Goal: Task Accomplishment & Management: Manage account settings

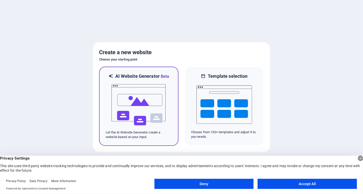
click at [130, 91] on img at bounding box center [139, 104] width 56 height 51
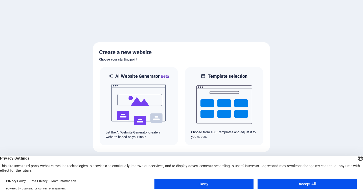
click at [320, 184] on button "Accept All" at bounding box center [307, 183] width 99 height 10
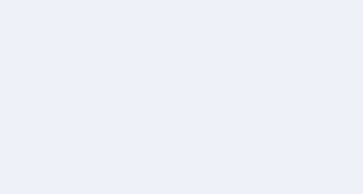
click at [193, 111] on div at bounding box center [181, 97] width 363 height 194
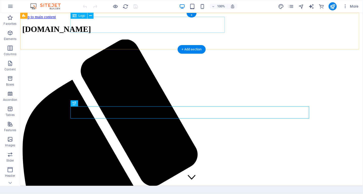
click at [179, 24] on div "[DOMAIN_NAME]" at bounding box center [191, 28] width 339 height 9
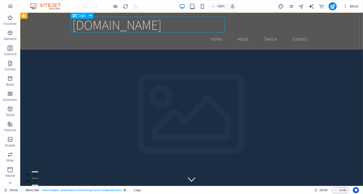
click at [79, 15] on span "Logo" at bounding box center [82, 15] width 7 height 3
drag, startPoint x: 99, startPoint y: 28, endPoint x: 81, endPoint y: 22, distance: 18.6
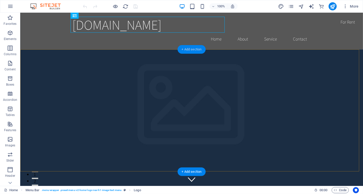
click at [192, 48] on div "+ Add section" at bounding box center [192, 49] width 28 height 9
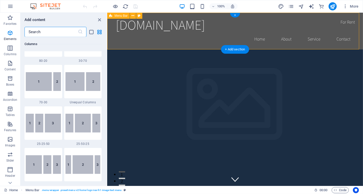
scroll to position [884, 0]
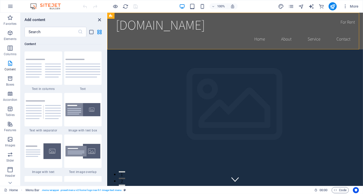
click at [99, 19] on icon "close panel" at bounding box center [100, 20] width 6 height 6
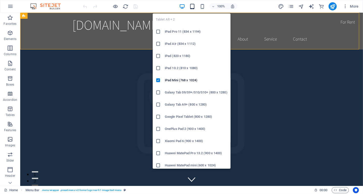
click at [193, 6] on icon "button" at bounding box center [192, 7] width 6 height 6
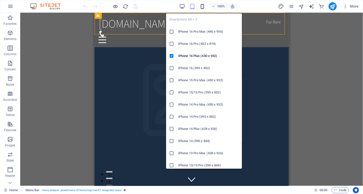
click at [200, 6] on icon "button" at bounding box center [202, 7] width 6 height 6
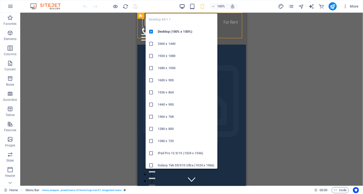
click at [185, 5] on icon "button" at bounding box center [182, 7] width 6 height 6
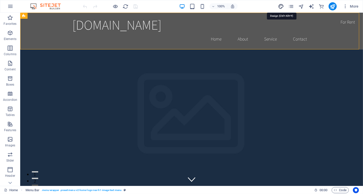
click at [281, 6] on icon "design" at bounding box center [281, 7] width 6 height 6
select select "rem"
select select "200"
select select "px"
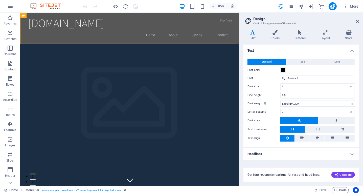
click at [253, 36] on h4 "Text" at bounding box center [253, 35] width 21 height 11
click at [283, 68] on span at bounding box center [283, 70] width 4 height 4
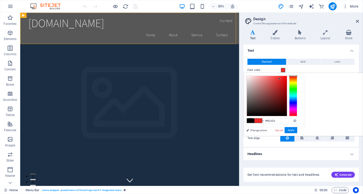
click at [287, 78] on div at bounding box center [267, 96] width 40 height 40
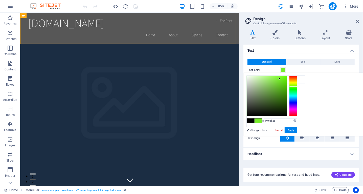
click at [297, 86] on div at bounding box center [293, 96] width 8 height 40
type input "#51b410"
click at [287, 87] on div at bounding box center [267, 96] width 40 height 40
click at [297, 130] on button "Apply" at bounding box center [291, 130] width 13 height 6
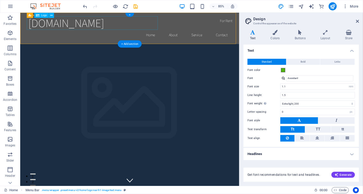
click at [158, 32] on div "[DOMAIN_NAME]" at bounding box center [149, 25] width 239 height 16
click at [162, 29] on div "[DOMAIN_NAME]" at bounding box center [149, 25] width 239 height 16
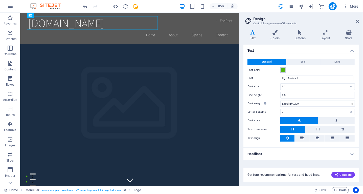
click at [283, 69] on span at bounding box center [283, 70] width 4 height 4
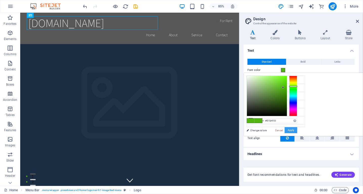
click at [297, 128] on button "Apply" at bounding box center [291, 130] width 13 height 6
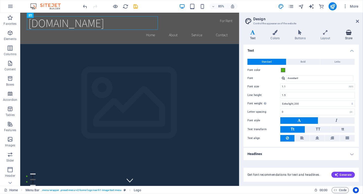
click at [348, 35] on h4 "Store" at bounding box center [349, 35] width 20 height 11
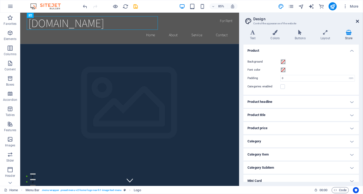
click at [358, 22] on icon at bounding box center [357, 21] width 3 height 4
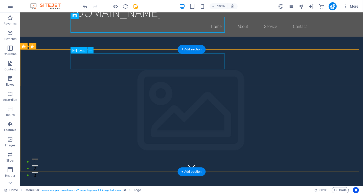
scroll to position [0, 0]
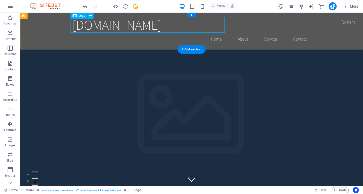
click at [188, 25] on div "[DOMAIN_NAME]" at bounding box center [191, 24] width 239 height 16
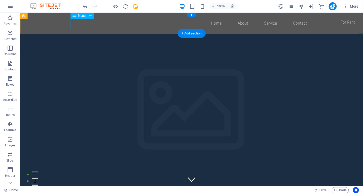
click at [198, 24] on nav "Home About Service Contact" at bounding box center [191, 22] width 239 height 13
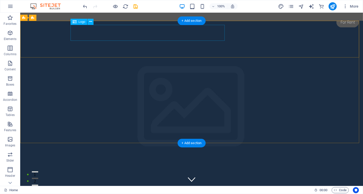
click at [184, 185] on div "[DOMAIN_NAME]" at bounding box center [191, 193] width 239 height 16
click at [184, 181] on nav "Home About Services Book Online Contact" at bounding box center [191, 187] width 239 height 13
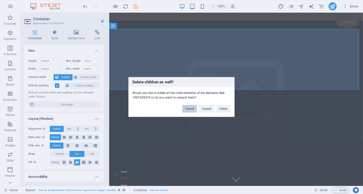
click at [187, 107] on button "Cancel" at bounding box center [189, 109] width 15 height 8
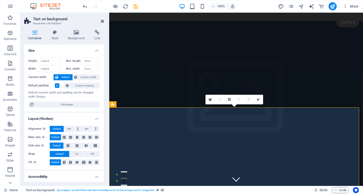
click at [102, 21] on icon at bounding box center [102, 21] width 3 height 4
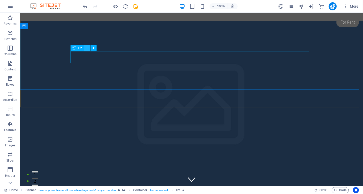
click at [86, 48] on icon at bounding box center [87, 47] width 3 height 5
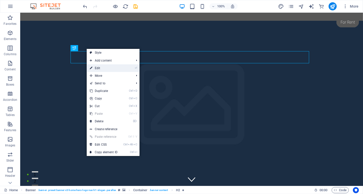
click at [108, 68] on link "⏎ Edit" at bounding box center [104, 68] width 34 height 8
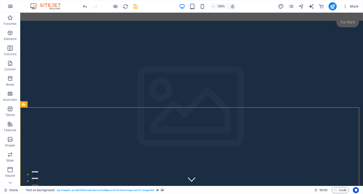
click at [10, 8] on icon "button" at bounding box center [10, 6] width 6 height 6
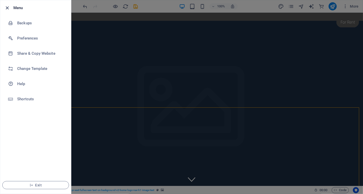
click at [8, 6] on icon "button" at bounding box center [8, 8] width 6 height 6
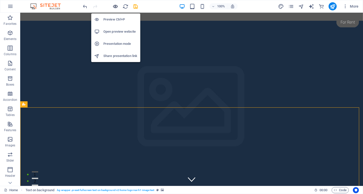
click at [113, 5] on icon "button" at bounding box center [116, 7] width 6 height 6
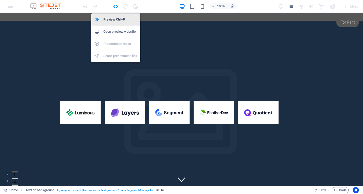
click at [121, 20] on h6 "Preview Ctrl+P" at bounding box center [120, 19] width 34 height 6
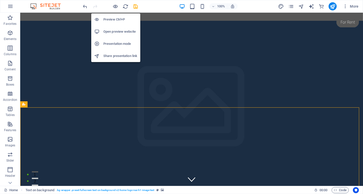
click at [118, 15] on li "Preview Ctrl+P" at bounding box center [115, 19] width 49 height 12
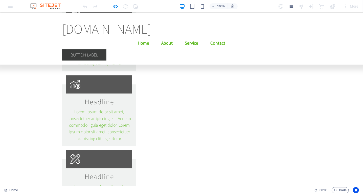
scroll to position [3597, 0]
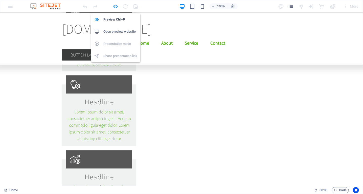
click at [115, 6] on icon "button" at bounding box center [116, 7] width 6 height 6
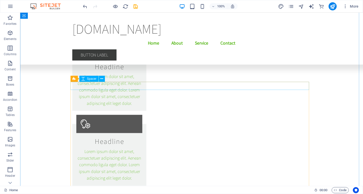
scroll to position [4274, 0]
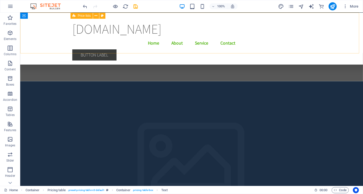
scroll to position [6052, 0]
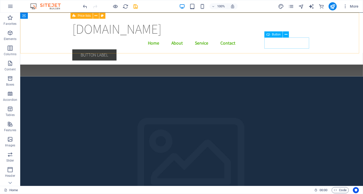
click at [293, 49] on div "Button label" at bounding box center [191, 54] width 239 height 11
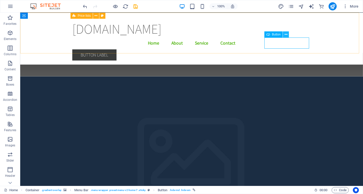
click at [287, 35] on icon at bounding box center [286, 34] width 3 height 5
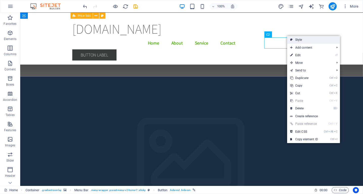
click at [304, 41] on link "Style" at bounding box center [313, 40] width 53 height 8
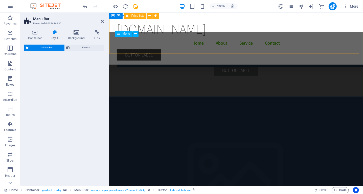
select select "rem"
select select "preset-menu-v2-home-7"
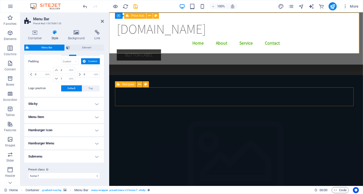
scroll to position [0, 0]
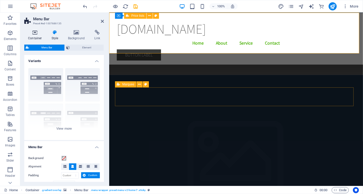
click at [37, 33] on icon at bounding box center [34, 32] width 21 height 5
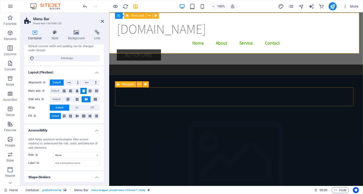
scroll to position [58, 0]
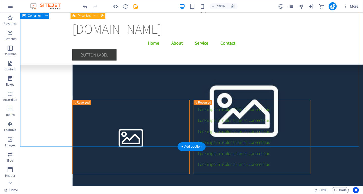
scroll to position [7468, 0]
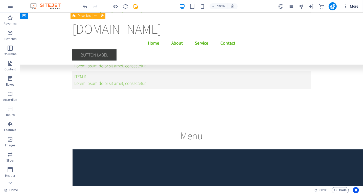
click at [357, 6] on span "More" at bounding box center [351, 6] width 16 height 5
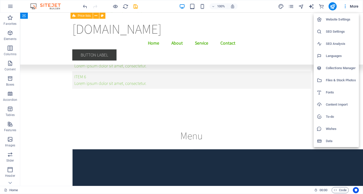
click at [338, 18] on h6 "Website Settings" at bounding box center [341, 19] width 30 height 6
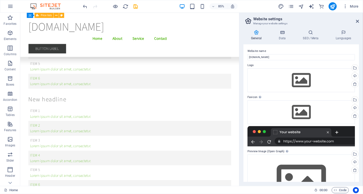
scroll to position [0, 0]
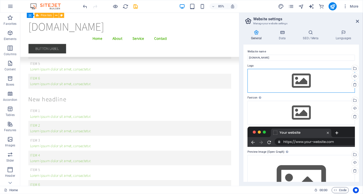
click at [293, 80] on div "Drag files here, click to choose files or select files from Files or our free s…" at bounding box center [300, 81] width 107 height 24
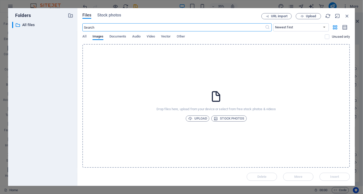
scroll to position [8408, 0]
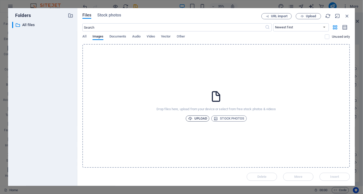
click at [200, 118] on span "Upload" at bounding box center [197, 118] width 19 height 6
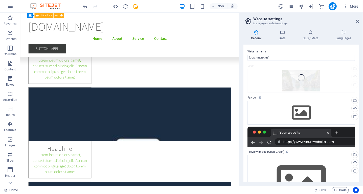
scroll to position [7510, 0]
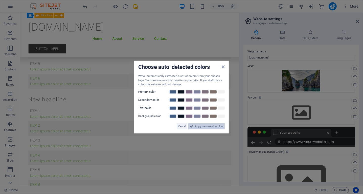
click at [208, 127] on span "Apply new website colors" at bounding box center [209, 126] width 28 height 6
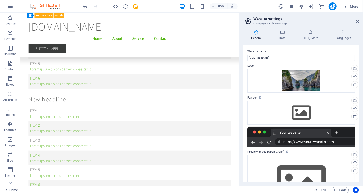
scroll to position [35, 0]
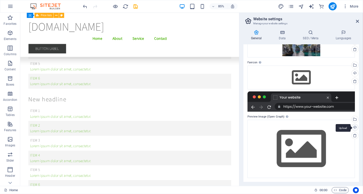
click at [353, 126] on div "Upload" at bounding box center [355, 128] width 8 height 8
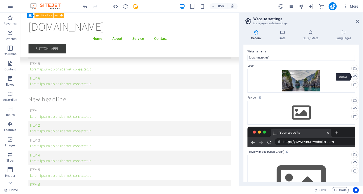
click at [353, 76] on div "Upload" at bounding box center [355, 77] width 8 height 8
click at [357, 21] on icon at bounding box center [357, 21] width 3 height 4
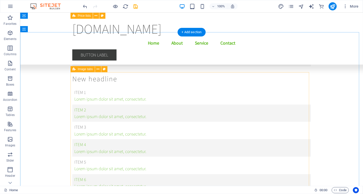
scroll to position [7393, 0]
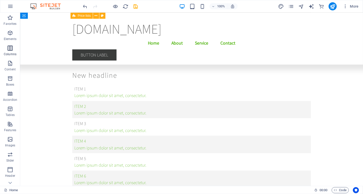
click at [10, 51] on span "Columns" at bounding box center [10, 51] width 20 height 12
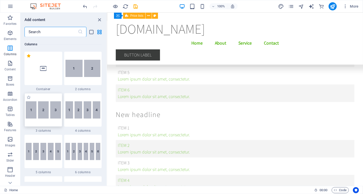
scroll to position [322, 0]
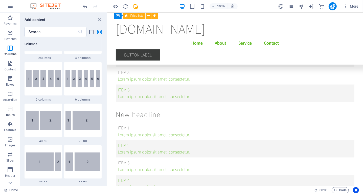
click at [10, 111] on icon "button" at bounding box center [10, 109] width 6 height 6
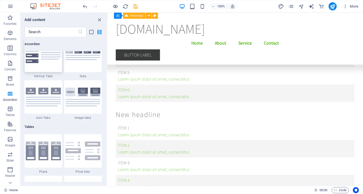
scroll to position [1644, 0]
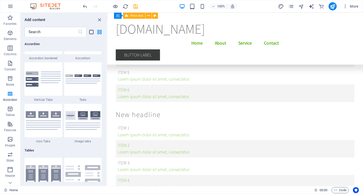
click at [91, 30] on icon "list-view" at bounding box center [92, 32] width 6 height 6
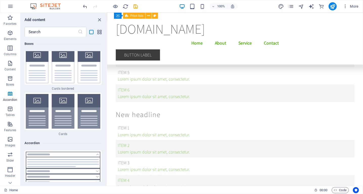
scroll to position [4017, 0]
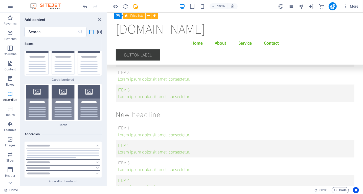
drag, startPoint x: 99, startPoint y: 20, endPoint x: 93, endPoint y: 11, distance: 10.4
click at [99, 20] on icon "close panel" at bounding box center [100, 20] width 6 height 6
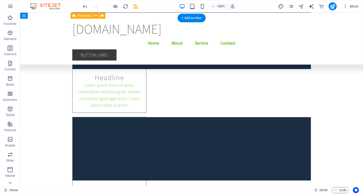
scroll to position [3846, 0]
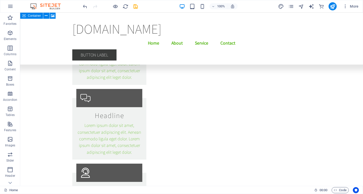
click at [25, 16] on icon at bounding box center [24, 16] width 4 height 6
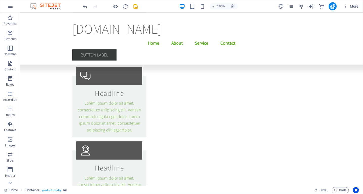
drag, startPoint x: 45, startPoint y: 29, endPoint x: 26, endPoint y: 29, distance: 19.2
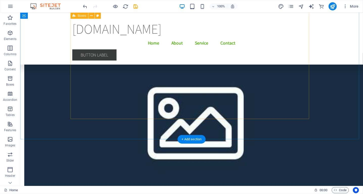
scroll to position [2050, 0]
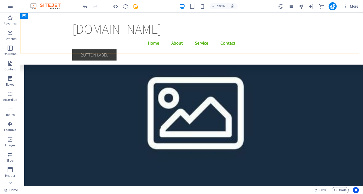
click at [87, 17] on div "[DOMAIN_NAME] Menu Home About Service Contact Button label" at bounding box center [191, 38] width 343 height 52
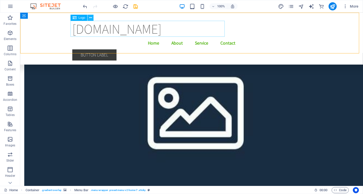
click at [90, 17] on icon at bounding box center [90, 17] width 3 height 5
click at [90, 18] on icon at bounding box center [90, 17] width 3 height 5
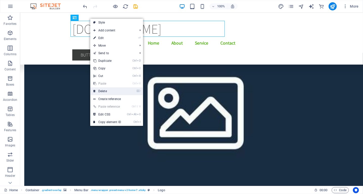
click at [120, 93] on link "⌦ Delete" at bounding box center [107, 91] width 34 height 8
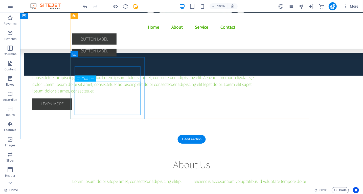
scroll to position [1986, 0]
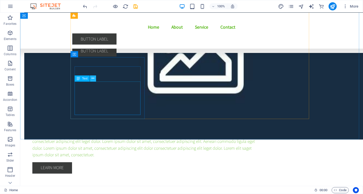
click at [94, 79] on button at bounding box center [93, 78] width 6 height 6
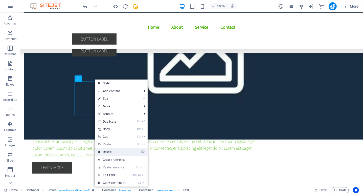
click at [115, 152] on link "⌦ Delete" at bounding box center [112, 152] width 34 height 8
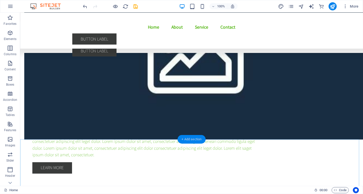
click at [194, 140] on div "+ Add section" at bounding box center [192, 139] width 28 height 9
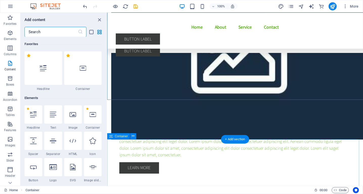
scroll to position [2025, 0]
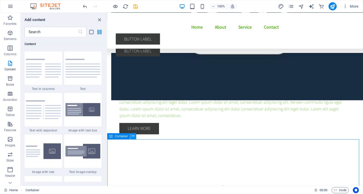
click at [132, 135] on icon at bounding box center [133, 135] width 3 height 5
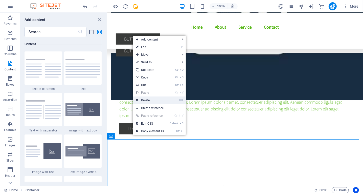
click at [149, 98] on link "⌦ Delete" at bounding box center [150, 100] width 34 height 8
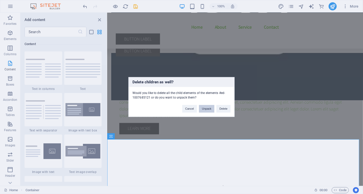
click at [205, 107] on button "Unpack" at bounding box center [206, 109] width 15 height 8
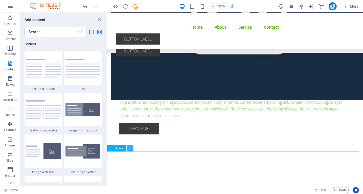
click at [132, 148] on button at bounding box center [130, 148] width 6 height 6
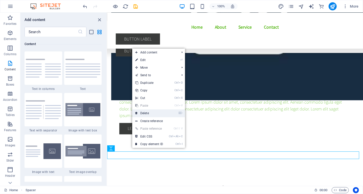
click at [149, 111] on link "⌦ Delete" at bounding box center [149, 113] width 34 height 8
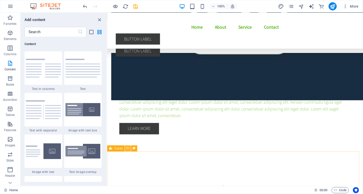
click at [128, 148] on icon at bounding box center [128, 147] width 3 height 5
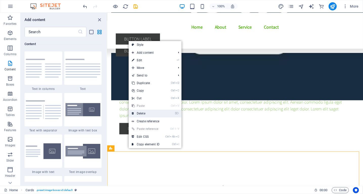
click at [149, 113] on link "⌦ Delete" at bounding box center [146, 113] width 34 height 8
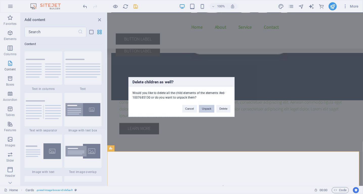
click at [211, 109] on button "Unpack" at bounding box center [206, 109] width 15 height 8
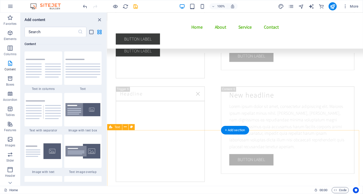
scroll to position [5426, 0]
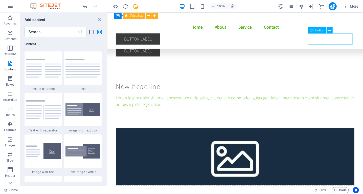
click at [330, 45] on div "Button label" at bounding box center [234, 50] width 239 height 11
click at [331, 45] on div "Button label" at bounding box center [234, 50] width 239 height 11
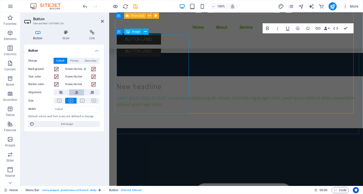
scroll to position [5465, 0]
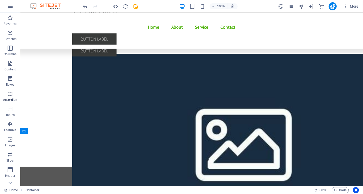
scroll to position [5426, 0]
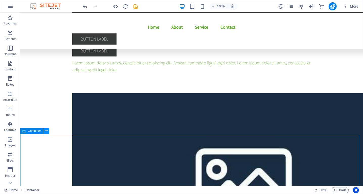
click at [45, 132] on icon at bounding box center [46, 130] width 3 height 5
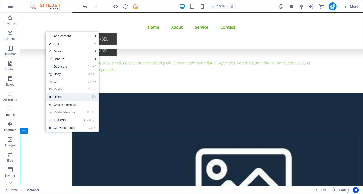
click at [63, 99] on link "⌦ Delete" at bounding box center [63, 97] width 34 height 8
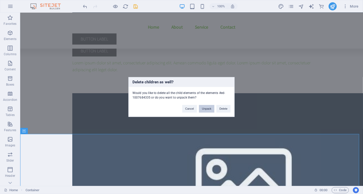
click at [204, 108] on button "Unpack" at bounding box center [206, 109] width 15 height 8
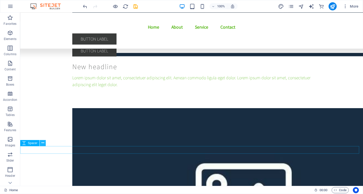
click at [41, 142] on icon at bounding box center [42, 142] width 3 height 5
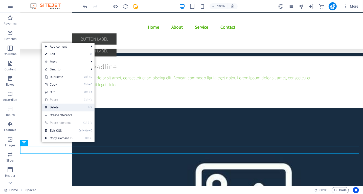
click at [71, 108] on link "⌦ Delete" at bounding box center [59, 107] width 34 height 8
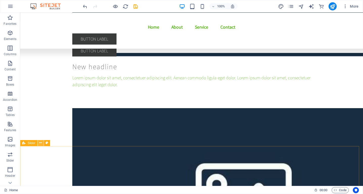
click at [40, 144] on icon at bounding box center [40, 142] width 3 height 5
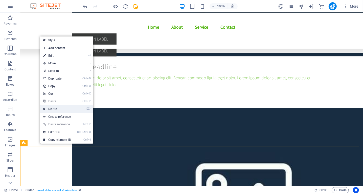
click at [79, 108] on li "⌦ Delete" at bounding box center [66, 109] width 53 height 8
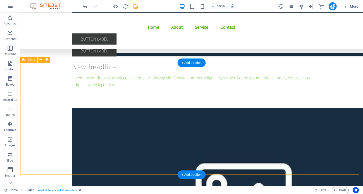
scroll to position [5594, 0]
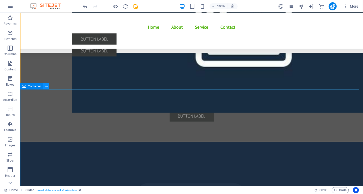
click at [45, 87] on icon at bounding box center [46, 86] width 3 height 5
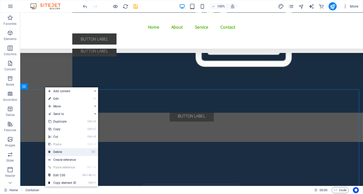
click at [60, 153] on link "⌦ Delete" at bounding box center [62, 152] width 34 height 8
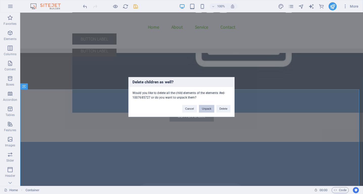
click at [203, 108] on button "Unpack" at bounding box center [206, 109] width 15 height 8
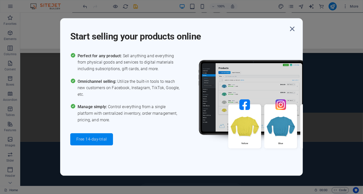
click at [96, 137] on span "Free 14-day-trial" at bounding box center [91, 139] width 31 height 4
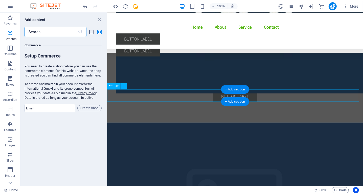
scroll to position [4869, 0]
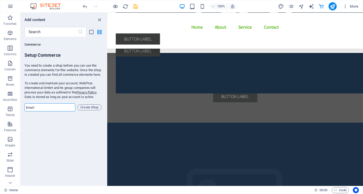
click at [54, 106] on input "email" at bounding box center [50, 107] width 51 height 8
type input "[EMAIL_ADDRESS][DOMAIN_NAME]"
click at [91, 104] on span "Create Shop" at bounding box center [90, 107] width 20 height 6
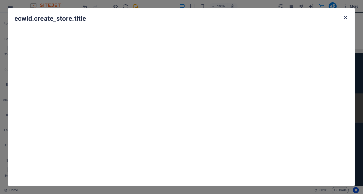
click at [346, 17] on icon "button" at bounding box center [346, 18] width 6 height 6
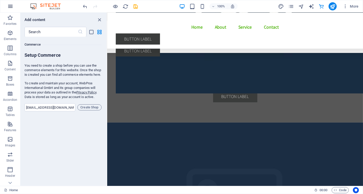
click at [11, 2] on button "button" at bounding box center [10, 6] width 12 height 12
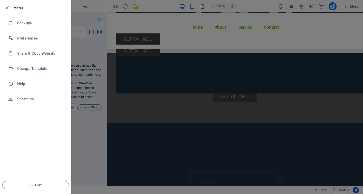
click at [100, 131] on div at bounding box center [181, 97] width 363 height 194
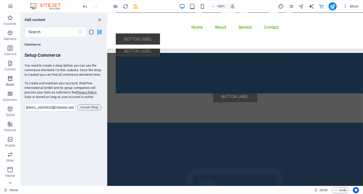
click at [7, 78] on icon "button" at bounding box center [10, 78] width 6 height 6
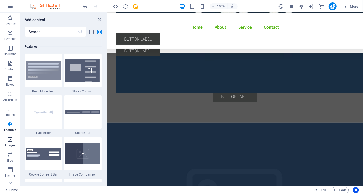
scroll to position [69, 0]
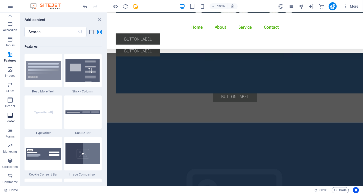
click at [10, 118] on span "Footer" at bounding box center [10, 118] width 20 height 12
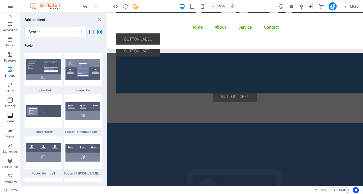
scroll to position [3345, 0]
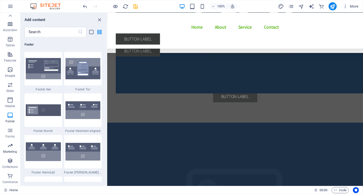
click at [9, 147] on icon "button" at bounding box center [10, 145] width 6 height 6
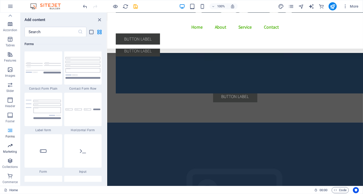
scroll to position [4116, 0]
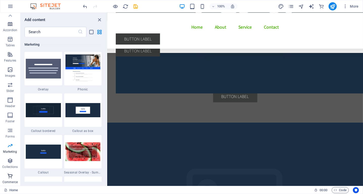
click at [11, 179] on span "Commerce" at bounding box center [10, 179] width 20 height 12
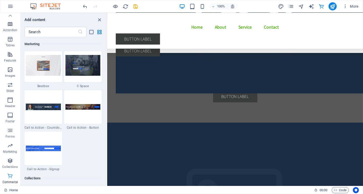
scroll to position [4869, 0]
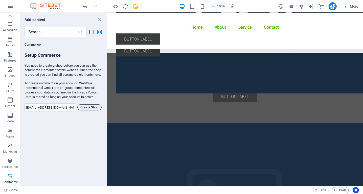
click at [87, 108] on span "Create Shop" at bounding box center [90, 107] width 20 height 6
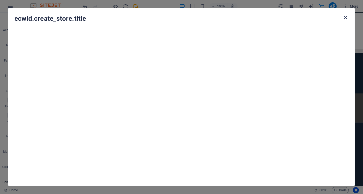
click at [345, 17] on icon "button" at bounding box center [346, 18] width 6 height 6
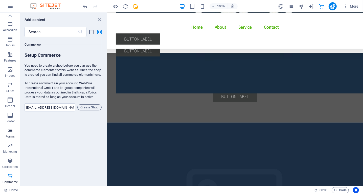
scroll to position [0, 0]
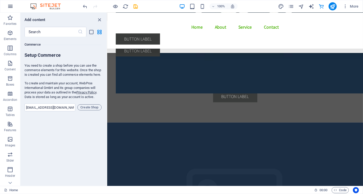
click at [11, 4] on icon "button" at bounding box center [10, 6] width 6 height 6
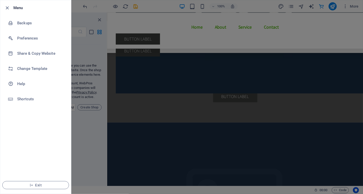
click at [243, 49] on div at bounding box center [181, 97] width 363 height 194
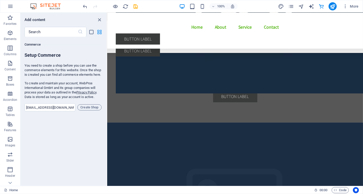
click at [100, 30] on icon "grid-view" at bounding box center [100, 32] width 6 height 6
drag, startPoint x: 127, startPoint y: 6, endPoint x: 100, endPoint y: 11, distance: 27.1
click at [127, 6] on icon "reload" at bounding box center [126, 7] width 6 height 6
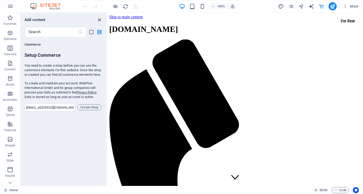
click at [99, 19] on icon "close panel" at bounding box center [100, 20] width 6 height 6
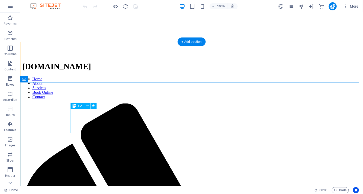
scroll to position [620, 0]
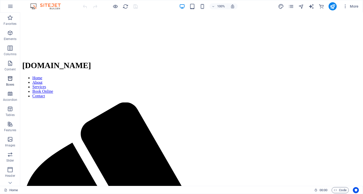
click at [11, 81] on icon "button" at bounding box center [10, 78] width 6 height 6
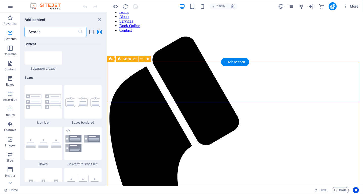
scroll to position [1394, 0]
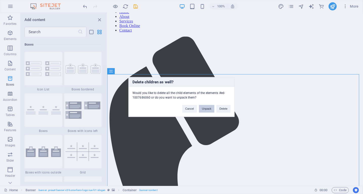
click at [205, 106] on button "Unpack" at bounding box center [206, 109] width 15 height 8
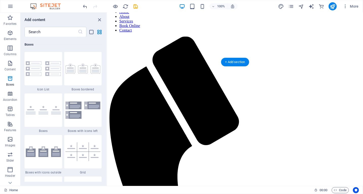
select select "vh"
select select "header"
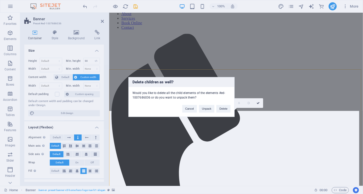
scroll to position [513, 0]
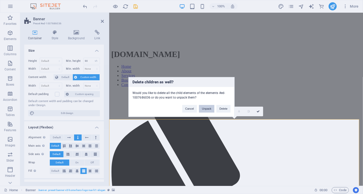
click at [205, 106] on button "Unpack" at bounding box center [206, 109] width 15 height 8
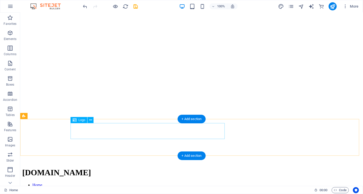
scroll to position [612, 0]
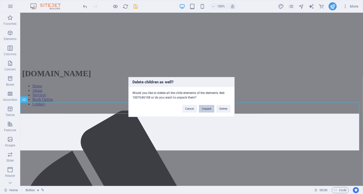
click at [205, 106] on button "Unpack" at bounding box center [206, 109] width 15 height 8
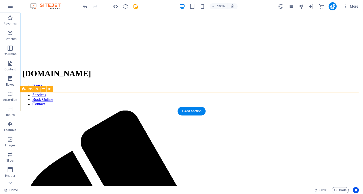
scroll to position [550, 0]
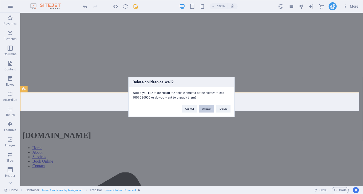
click at [205, 106] on button "Unpack" at bounding box center [206, 109] width 15 height 8
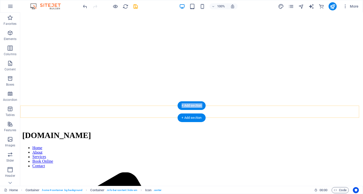
click at [205, 106] on div "+ Add section" at bounding box center [192, 105] width 28 height 9
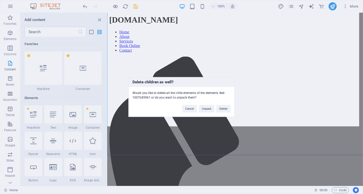
click at [205, 106] on button "Unpack" at bounding box center [206, 109] width 15 height 8
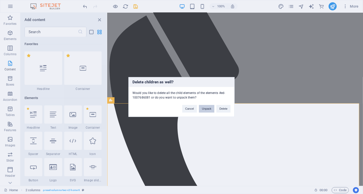
click at [205, 106] on button "Unpack" at bounding box center [206, 109] width 15 height 8
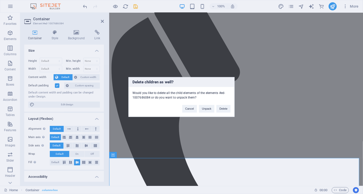
scroll to position [566, 0]
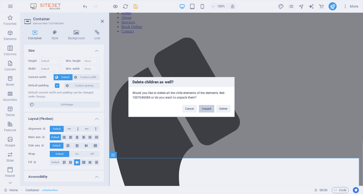
click at [205, 106] on button "Unpack" at bounding box center [206, 109] width 15 height 8
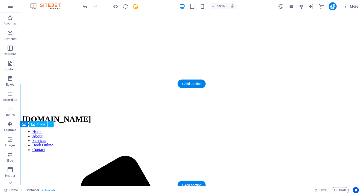
scroll to position [721, 0]
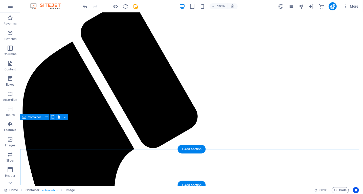
scroll to position [685, 0]
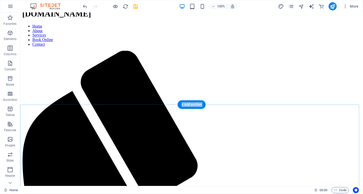
click at [205, 106] on div "+ Add section" at bounding box center [192, 104] width 28 height 9
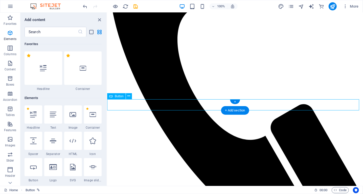
scroll to position [442, 0]
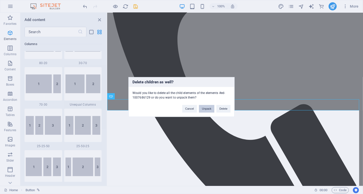
click at [205, 106] on button "Unpack" at bounding box center [206, 109] width 15 height 8
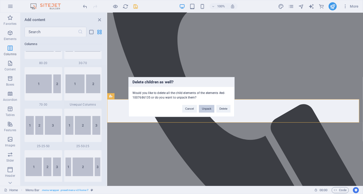
click at [205, 106] on button "Unpack" at bounding box center [206, 109] width 15 height 8
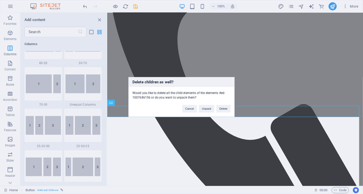
click at [205, 106] on button "Unpack" at bounding box center [206, 109] width 15 height 8
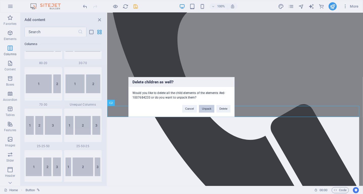
click at [205, 106] on button "Unpack" at bounding box center [206, 109] width 15 height 8
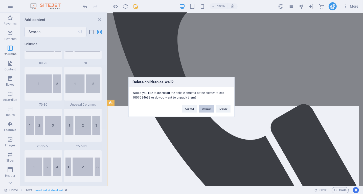
click at [205, 106] on button "Unpack" at bounding box center [206, 109] width 15 height 8
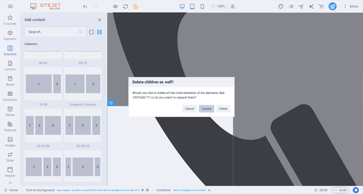
click at [205, 106] on button "Unpack" at bounding box center [206, 109] width 15 height 8
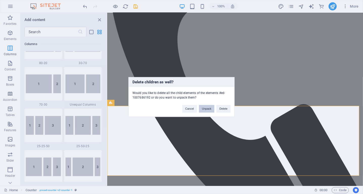
click at [205, 106] on button "Unpack" at bounding box center [206, 109] width 15 height 8
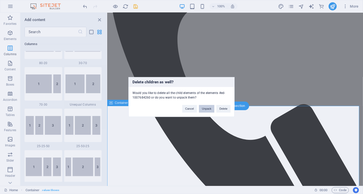
click at [205, 106] on button "Unpack" at bounding box center [206, 109] width 15 height 8
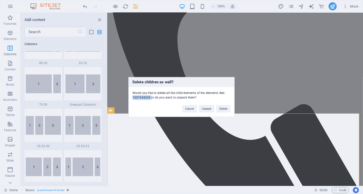
click at [190, 139] on div "Delete children as well? Would you like to delete all the child elements of the…" at bounding box center [181, 97] width 363 height 194
click at [203, 108] on button "Unpack" at bounding box center [206, 109] width 15 height 8
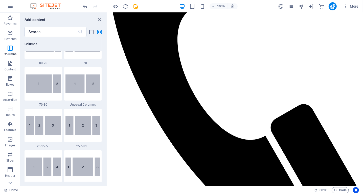
click at [100, 20] on icon "close panel" at bounding box center [100, 20] width 6 height 6
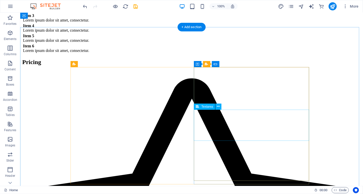
scroll to position [10526, 0]
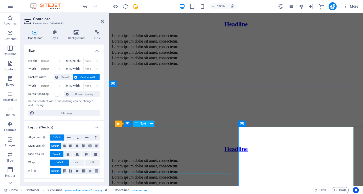
scroll to position [10163, 0]
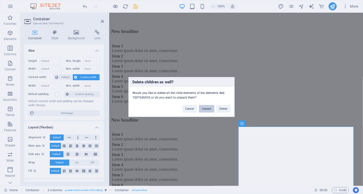
click at [204, 110] on button "Unpack" at bounding box center [206, 109] width 15 height 8
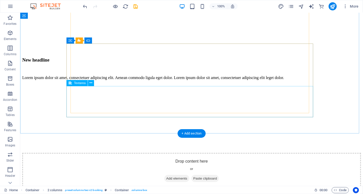
scroll to position [10649, 0]
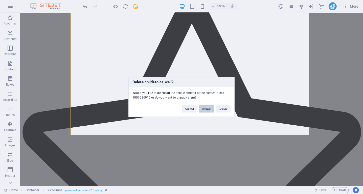
click at [210, 110] on button "Unpack" at bounding box center [206, 109] width 15 height 8
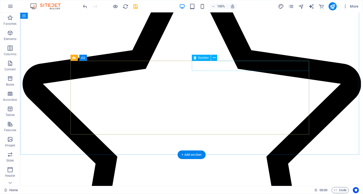
scroll to position [10629, 0]
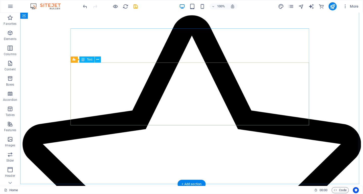
scroll to position [10565, 0]
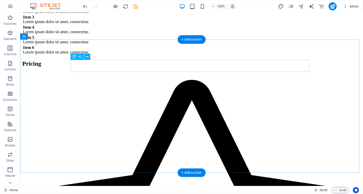
scroll to position [10513, 0]
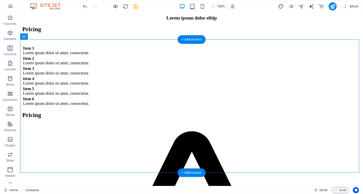
drag, startPoint x: 347, startPoint y: 155, endPoint x: 184, endPoint y: 87, distance: 176.2
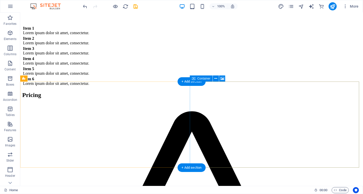
scroll to position [10532, 0]
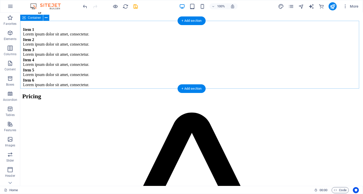
scroll to position [10473, 0]
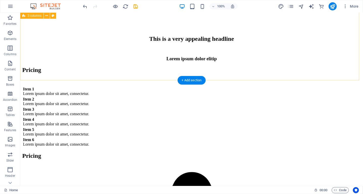
drag, startPoint x: 181, startPoint y: 66, endPoint x: 170, endPoint y: 72, distance: 12.2
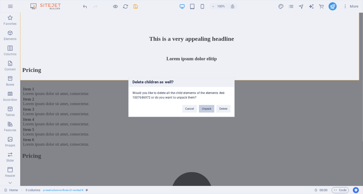
click at [204, 106] on button "Unpack" at bounding box center [206, 109] width 15 height 8
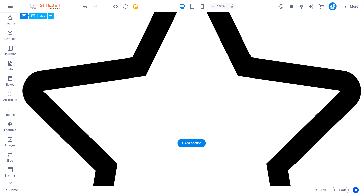
scroll to position [10679, 0]
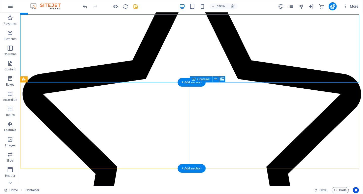
scroll to position [10554, 0]
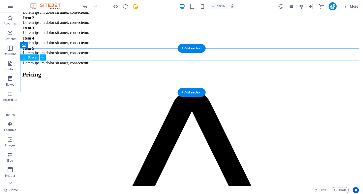
scroll to position [10505, 0]
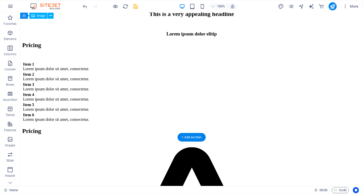
scroll to position [10402, 0]
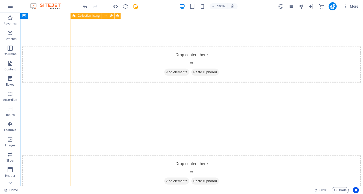
scroll to position [8718, 0]
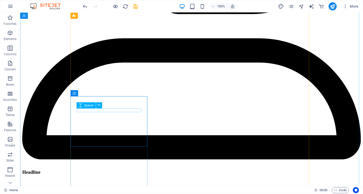
scroll to position [8667, 0]
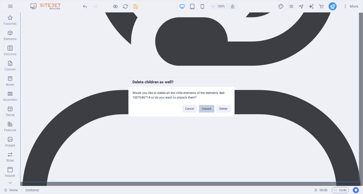
click at [207, 106] on button "Unpack" at bounding box center [206, 109] width 15 height 8
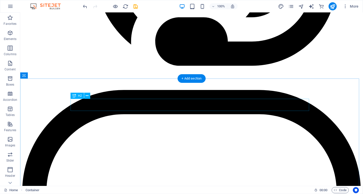
scroll to position [8784, 0]
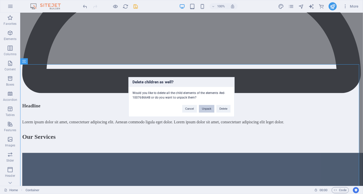
click at [207, 107] on button "Unpack" at bounding box center [206, 109] width 15 height 8
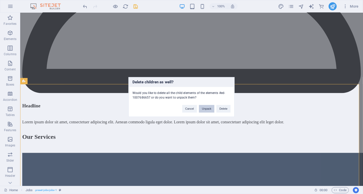
click at [211, 109] on button "Unpack" at bounding box center [206, 109] width 15 height 8
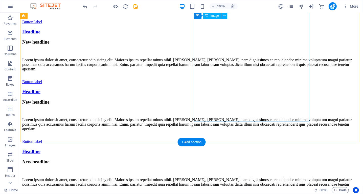
scroll to position [9282, 0]
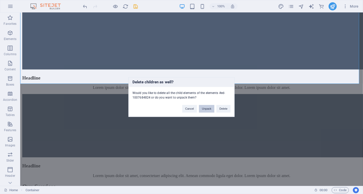
click at [210, 108] on button "Unpack" at bounding box center [206, 109] width 15 height 8
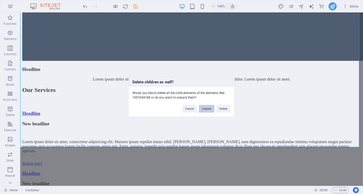
click at [210, 108] on button "Unpack" at bounding box center [206, 109] width 15 height 8
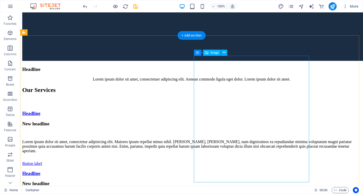
scroll to position [9475, 0]
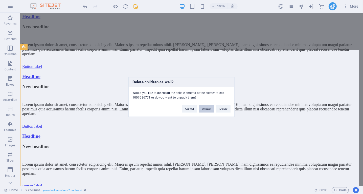
click at [207, 110] on button "Unpack" at bounding box center [206, 109] width 15 height 8
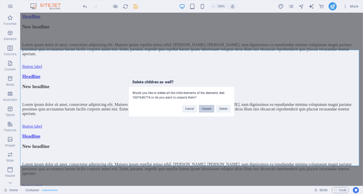
click at [206, 107] on button "Unpack" at bounding box center [206, 109] width 15 height 8
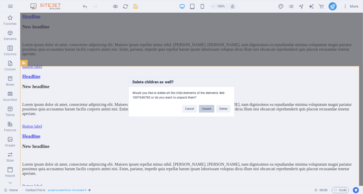
click at [206, 108] on button "Unpack" at bounding box center [206, 109] width 15 height 8
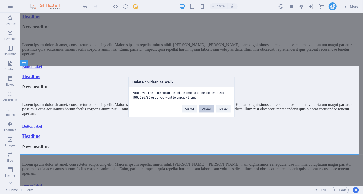
click at [209, 106] on button "Unpack" at bounding box center [206, 109] width 15 height 8
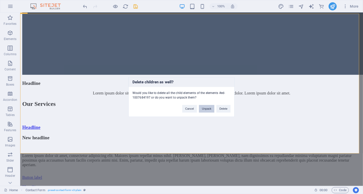
click at [205, 110] on button "Unpack" at bounding box center [206, 109] width 15 height 8
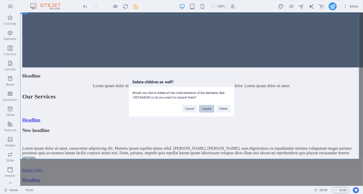
click at [205, 109] on button "Unpack" at bounding box center [206, 109] width 15 height 8
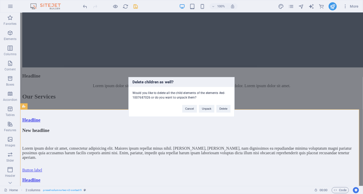
click at [266, 152] on div "Delete children as well? Would you like to delete all the child elements of the…" at bounding box center [181, 97] width 363 height 194
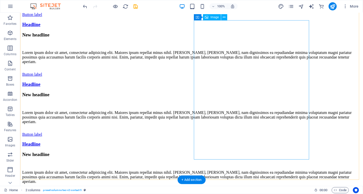
scroll to position [9664, 0]
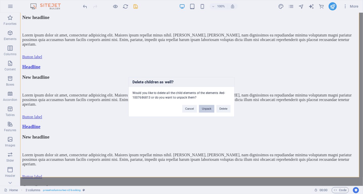
click at [205, 108] on button "Unpack" at bounding box center [206, 109] width 15 height 8
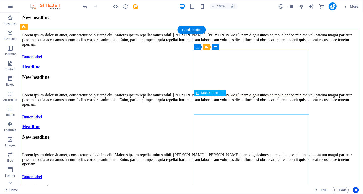
scroll to position [9900, 0]
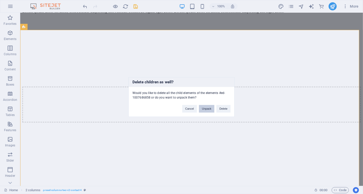
click at [208, 109] on button "Unpack" at bounding box center [206, 109] width 15 height 8
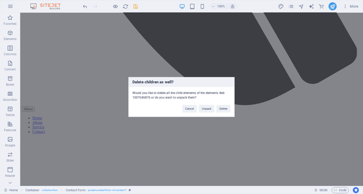
scroll to position [3905, 0]
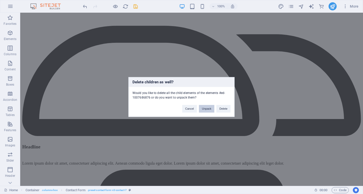
click at [202, 110] on button "Unpack" at bounding box center [206, 109] width 15 height 8
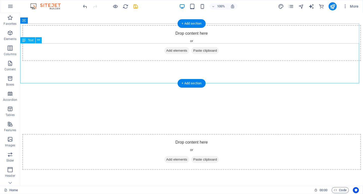
scroll to position [9878, 0]
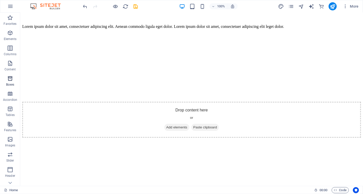
click at [10, 86] on p "Boxes" at bounding box center [10, 84] width 8 height 4
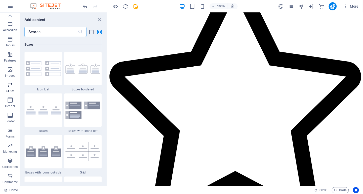
scroll to position [0, 0]
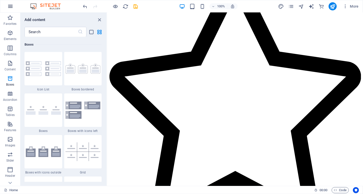
click at [8, 6] on icon "button" at bounding box center [10, 6] width 6 height 6
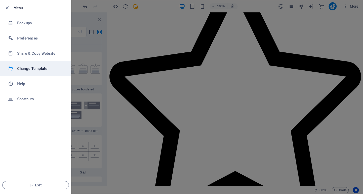
click at [37, 68] on h6 "Change Template" at bounding box center [40, 68] width 47 height 6
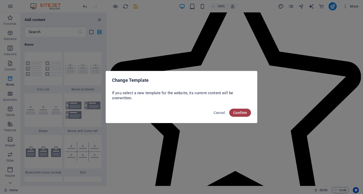
click at [242, 111] on span "Confirm" at bounding box center [240, 112] width 14 height 4
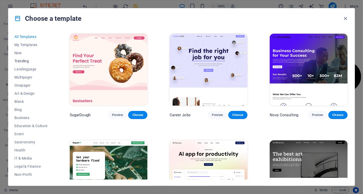
click at [27, 60] on span "Trending" at bounding box center [30, 61] width 33 height 4
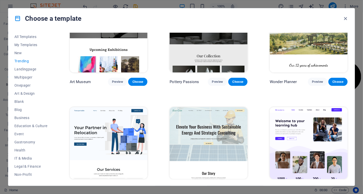
scroll to position [142, 0]
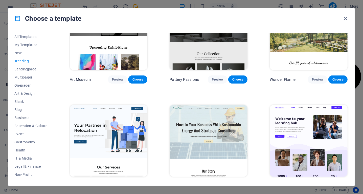
click at [26, 117] on span "Business" at bounding box center [30, 117] width 33 height 4
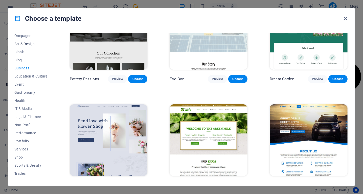
scroll to position [63, 0]
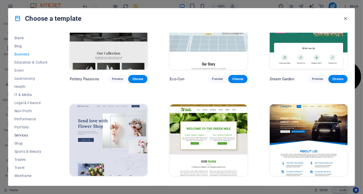
click at [25, 136] on span "Services" at bounding box center [30, 135] width 33 height 4
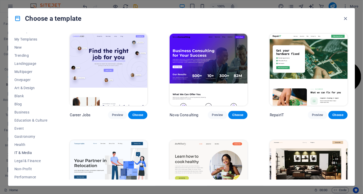
scroll to position [0, 0]
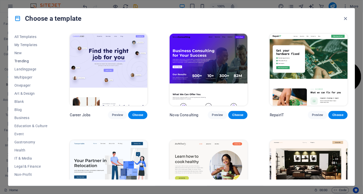
click at [25, 59] on span "Trending" at bounding box center [30, 61] width 33 height 4
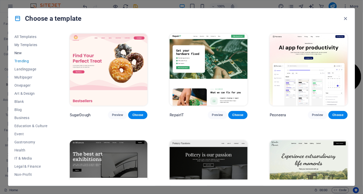
click at [22, 52] on span "New" at bounding box center [30, 53] width 33 height 4
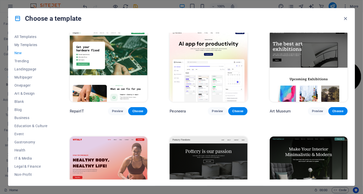
scroll to position [171, 0]
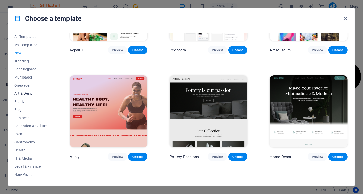
click at [30, 92] on span "Art & Design" at bounding box center [30, 93] width 33 height 4
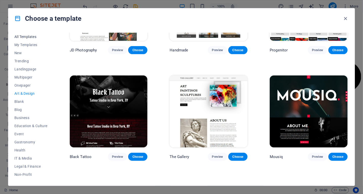
click at [28, 35] on span "All Templates" at bounding box center [30, 37] width 33 height 4
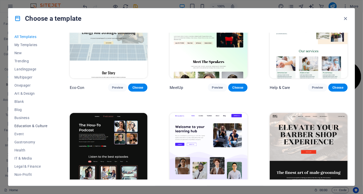
scroll to position [63, 0]
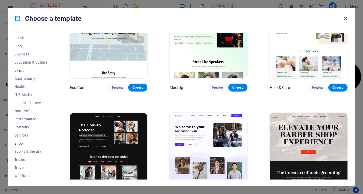
click at [15, 143] on span "Shop" at bounding box center [30, 143] width 33 height 4
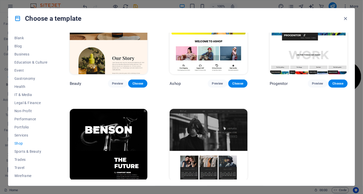
scroll to position [255, 0]
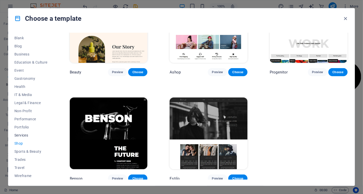
click at [26, 134] on span "Services" at bounding box center [30, 135] width 33 height 4
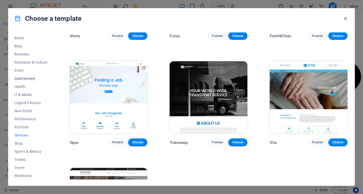
scroll to position [0, 0]
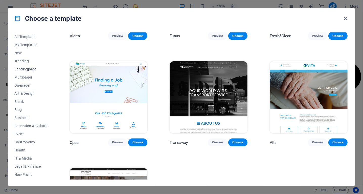
click at [29, 69] on span "Landingpage" at bounding box center [30, 69] width 33 height 4
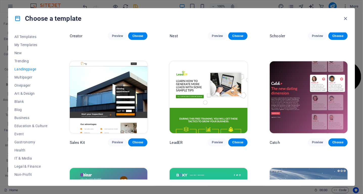
scroll to position [243, 0]
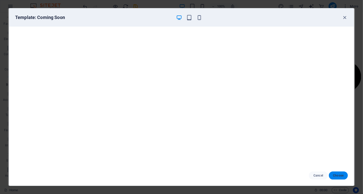
click at [337, 172] on button "Choose" at bounding box center [338, 175] width 19 height 8
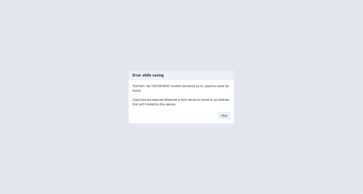
scroll to position [311, 0]
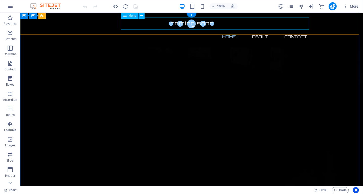
click at [237, 30] on nav "Home About Contact" at bounding box center [191, 36] width 239 height 12
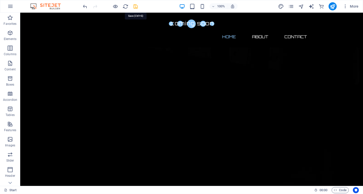
click at [135, 5] on icon "save" at bounding box center [136, 7] width 6 height 6
checkbox input "false"
click at [11, 7] on icon "button" at bounding box center [10, 6] width 6 height 6
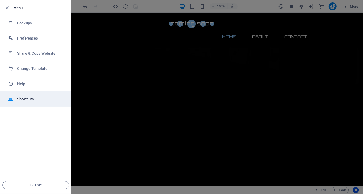
click at [29, 104] on li "Shortcuts" at bounding box center [35, 98] width 71 height 15
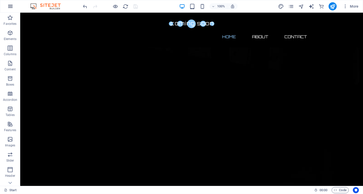
click at [12, 6] on icon "button" at bounding box center [10, 6] width 6 height 6
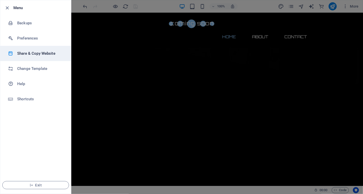
click at [55, 54] on h6 "Share & Copy Website" at bounding box center [40, 53] width 47 height 6
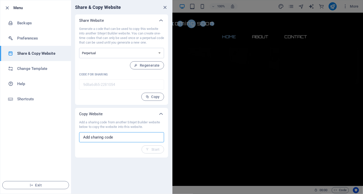
click at [127, 137] on input "text" at bounding box center [121, 137] width 85 height 10
click at [149, 65] on span "Regenerate" at bounding box center [147, 65] width 26 height 4
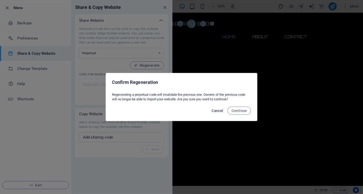
click at [217, 107] on button "Cancel" at bounding box center [218, 110] width 16 height 8
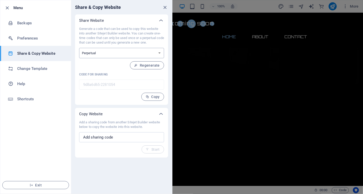
click at [151, 52] on select "One-time Perpetual" at bounding box center [121, 53] width 85 height 10
click at [79, 48] on select "One-time Perpetual" at bounding box center [121, 53] width 85 height 10
click at [152, 66] on span "Regenerate" at bounding box center [147, 65] width 26 height 4
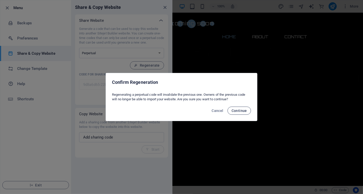
click at [239, 111] on span "Continue" at bounding box center [238, 110] width 15 height 4
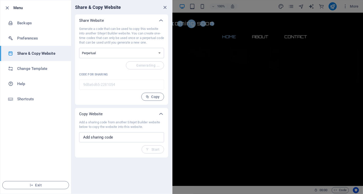
type input "f0ec7203-2281054"
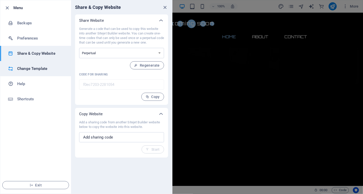
click at [37, 67] on h6 "Change Template" at bounding box center [40, 68] width 47 height 6
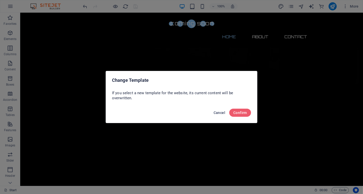
click at [219, 112] on span "Cancel" at bounding box center [220, 112] width 12 height 4
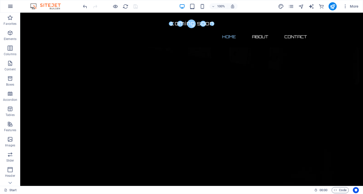
click at [10, 6] on icon "button" at bounding box center [10, 6] width 6 height 6
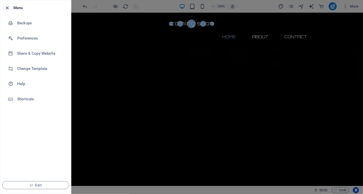
click at [7, 7] on icon "button" at bounding box center [8, 8] width 6 height 6
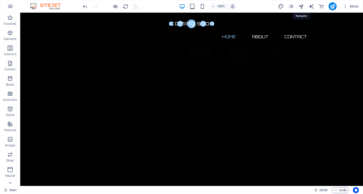
click at [299, 7] on icon "navigator" at bounding box center [301, 7] width 6 height 6
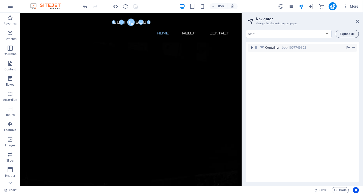
click at [342, 32] on span "Expand all" at bounding box center [347, 33] width 15 height 3
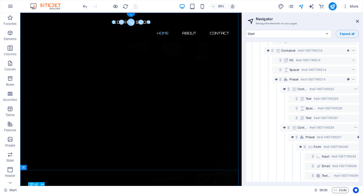
scroll to position [442, 0]
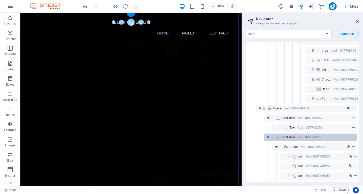
click at [316, 134] on h6 "#ed-1007749273" at bounding box center [310, 137] width 25 height 6
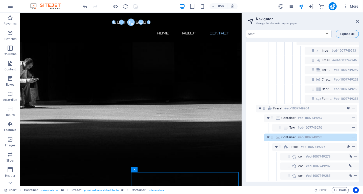
click at [349, 35] on span "Expand all" at bounding box center [347, 33] width 15 height 3
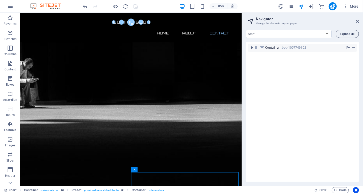
scroll to position [0, 0]
click at [349, 35] on span "Expand all" at bounding box center [347, 33] width 15 height 3
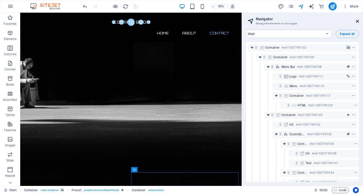
click at [356, 21] on icon at bounding box center [357, 21] width 3 height 4
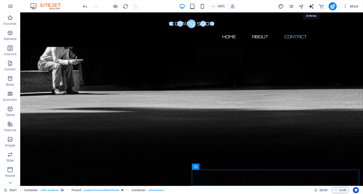
click at [309, 6] on icon "text_generator" at bounding box center [311, 7] width 6 height 6
select select "English"
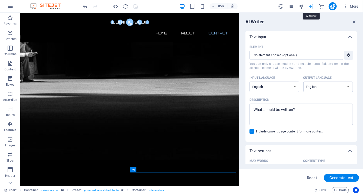
scroll to position [309, 0]
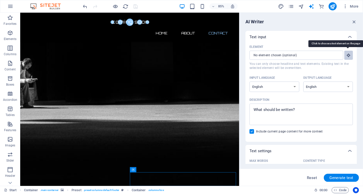
click at [346, 56] on icon "button" at bounding box center [348, 55] width 5 height 5
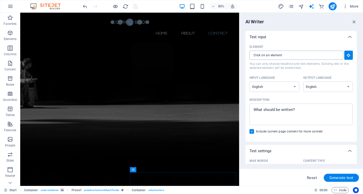
click at [305, 55] on input "Element ​ You can only choose headline and text elements. Existing text in the …" at bounding box center [294, 55] width 90 height 9
click at [323, 7] on icon "commerce" at bounding box center [321, 7] width 6 height 6
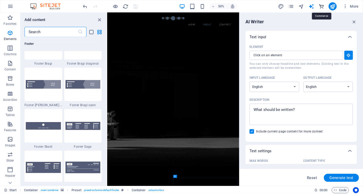
scroll to position [4869, 0]
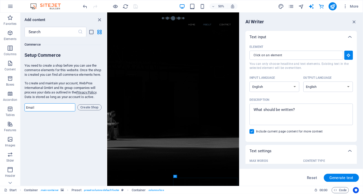
click at [52, 105] on input "email" at bounding box center [50, 107] width 51 height 8
type input "[EMAIL_ADDRESS][DOMAIN_NAME]"
click at [91, 104] on span "Create Shop" at bounding box center [90, 107] width 20 height 6
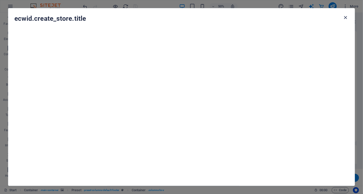
click at [348, 17] on icon "button" at bounding box center [346, 18] width 6 height 6
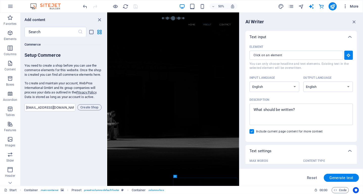
click at [346, 7] on icon "button" at bounding box center [345, 6] width 5 height 5
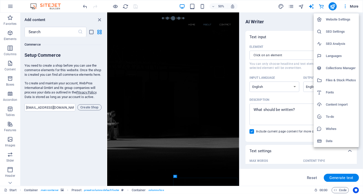
click at [339, 31] on h6 "SEO Settings" at bounding box center [341, 32] width 30 height 6
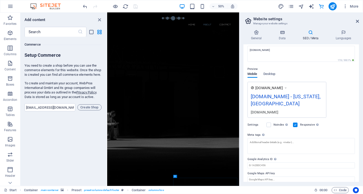
scroll to position [55, 0]
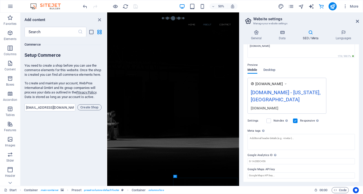
click at [276, 97] on div "worldwidemobileparts.world - New York, NY" at bounding box center [287, 96] width 72 height 17
click at [270, 68] on span "Desktop" at bounding box center [269, 70] width 12 height 7
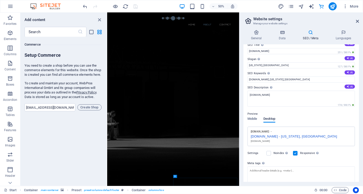
scroll to position [0, 0]
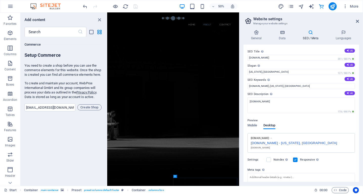
click at [309, 33] on icon at bounding box center [310, 32] width 31 height 5
click at [279, 38] on h4 "Data" at bounding box center [283, 35] width 24 height 11
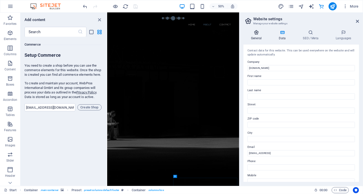
click at [254, 34] on icon at bounding box center [256, 32] width 26 height 5
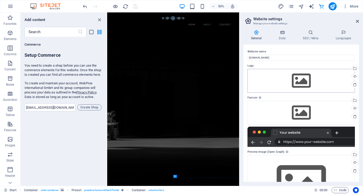
scroll to position [35, 0]
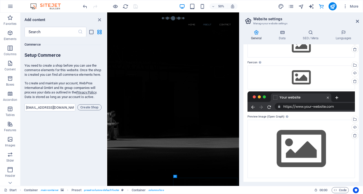
click at [290, 98] on div at bounding box center [300, 101] width 107 height 20
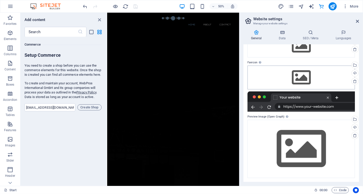
scroll to position [0, 0]
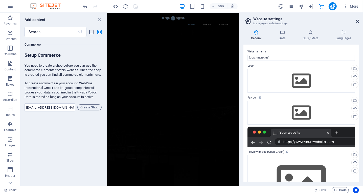
click at [358, 21] on icon at bounding box center [357, 21] width 3 height 4
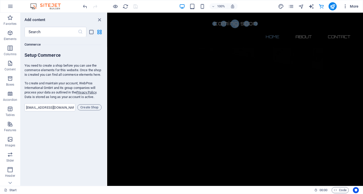
click at [357, 6] on span "More" at bounding box center [351, 6] width 16 height 5
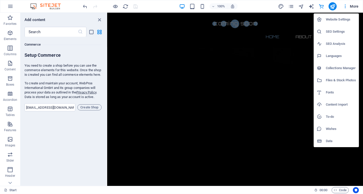
click at [339, 55] on h6 "Languages" at bounding box center [341, 56] width 30 height 6
select select "41"
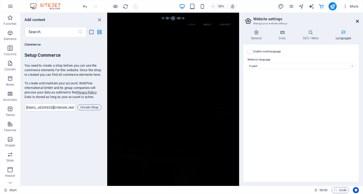
click at [358, 22] on icon at bounding box center [357, 21] width 3 height 4
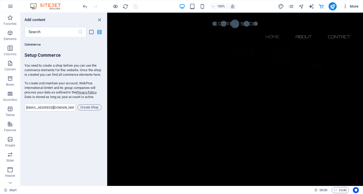
click at [352, 5] on span "More" at bounding box center [351, 6] width 16 height 5
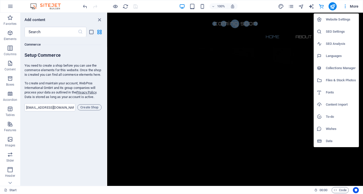
click at [338, 17] on h6 "Website Settings" at bounding box center [341, 19] width 30 height 6
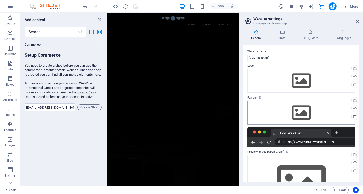
scroll to position [35, 0]
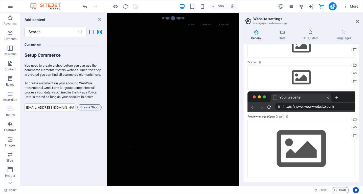
click at [279, 22] on h3 "Manage your website settings" at bounding box center [301, 23] width 96 height 5
click at [358, 21] on icon at bounding box center [357, 21] width 3 height 4
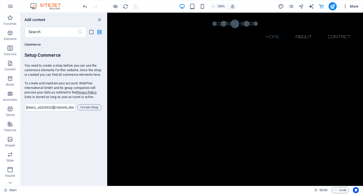
click at [353, 7] on span "More" at bounding box center [351, 6] width 16 height 5
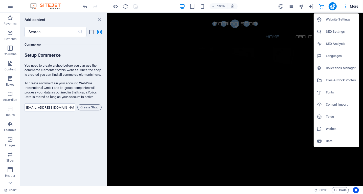
click at [340, 40] on li "SEO Analysis" at bounding box center [336, 44] width 45 height 12
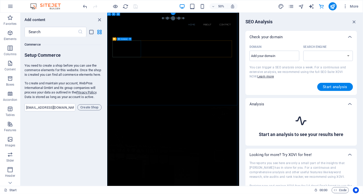
select select "google.com"
click at [290, 53] on input "Domain ​" at bounding box center [274, 56] width 50 height 8
type input "worldwidemobilepart.wolr"
click at [320, 84] on button "Start analysis" at bounding box center [335, 87] width 36 height 8
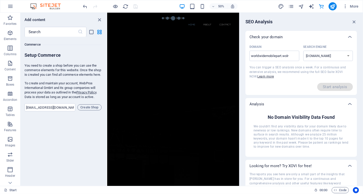
scroll to position [34, 0]
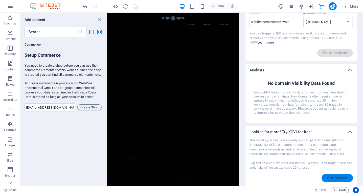
click at [341, 174] on button "Get Started" at bounding box center [336, 178] width 31 height 8
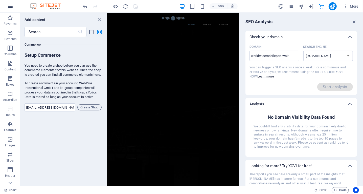
click at [8, 7] on icon "button" at bounding box center [10, 6] width 6 height 6
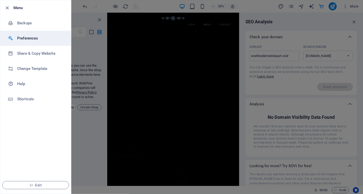
click at [44, 37] on h6 "Preferences" at bounding box center [40, 38] width 47 height 6
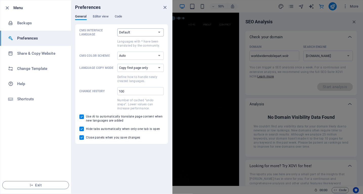
click at [143, 32] on select "Default Deutsch English Español Suomi* Français Magyar Italiano Nederlands Pols…" at bounding box center [140, 32] width 47 height 8
select select "en"
click at [117, 28] on select "Default Deutsch English Español Suomi* Français Magyar Italiano Nederlands Pols…" at bounding box center [140, 32] width 47 height 8
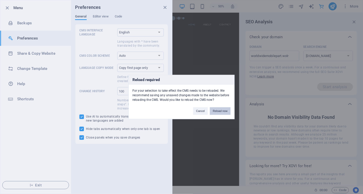
click at [216, 111] on button "Reload now" at bounding box center [220, 111] width 21 height 8
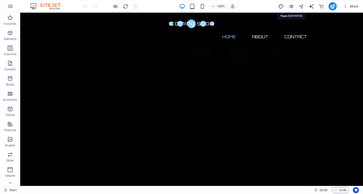
click at [293, 6] on icon "pages" at bounding box center [291, 7] width 6 height 6
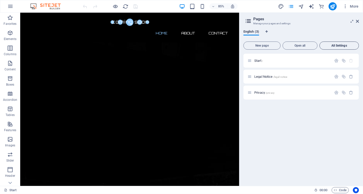
click at [345, 46] on span "All Settings" at bounding box center [339, 45] width 35 height 3
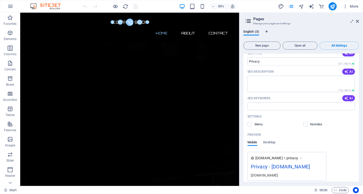
scroll to position [505, 0]
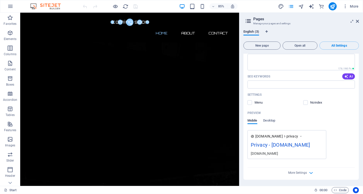
click at [328, 130] on div "www.example.com privacy Privacy - worldwidemobileparts.world worldwidemobilepar…" at bounding box center [300, 144] width 107 height 29
click at [301, 174] on span "More Settings" at bounding box center [297, 173] width 19 height 4
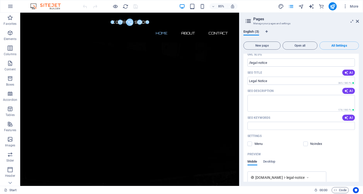
scroll to position [247, 0]
click at [249, 143] on label at bounding box center [249, 143] width 5 height 5
click at [0, 0] on input "checkbox" at bounding box center [0, 0] width 0 height 0
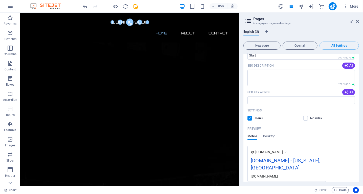
scroll to position [52, 0]
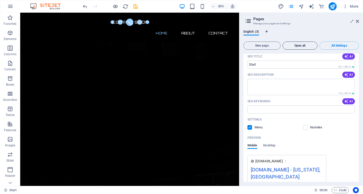
click at [295, 48] on button "Open all" at bounding box center [300, 45] width 35 height 8
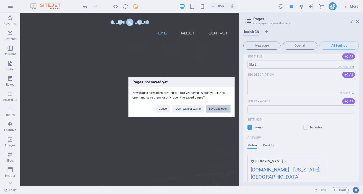
click at [214, 109] on button "Save and open" at bounding box center [218, 109] width 25 height 8
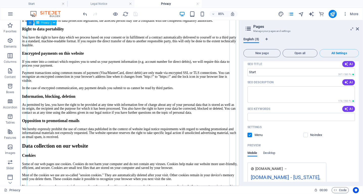
scroll to position [0, 0]
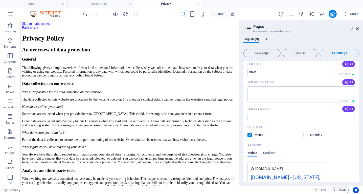
click at [359, 28] on icon at bounding box center [357, 29] width 3 height 4
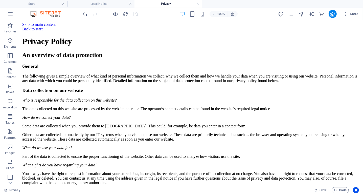
scroll to position [77, 0]
click at [10, 178] on icon "button" at bounding box center [10, 176] width 6 height 6
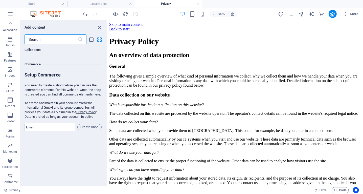
scroll to position [4869, 0]
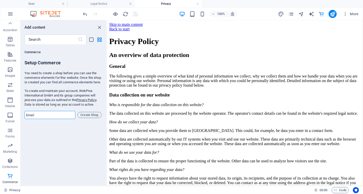
click at [63, 117] on input "email" at bounding box center [50, 115] width 51 height 8
click at [73, 114] on input "RAJUKHARIWAL0@GMAIL.COM'" at bounding box center [50, 115] width 51 height 8
type input "RAJUKHARIWAL0@GMAIL.COM"
click at [82, 114] on span "Create Shop" at bounding box center [90, 115] width 20 height 6
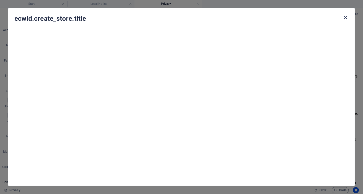
click at [344, 16] on icon "button" at bounding box center [346, 18] width 6 height 6
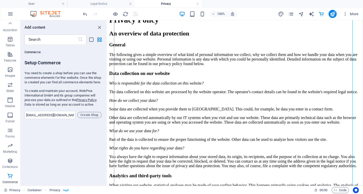
scroll to position [0, 0]
